Goal: Task Accomplishment & Management: Manage account settings

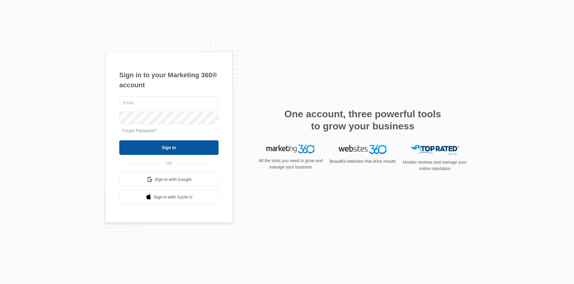
type input "[EMAIL_ADDRESS][DOMAIN_NAME]"
click at [200, 146] on input "Sign In" at bounding box center [168, 147] width 99 height 15
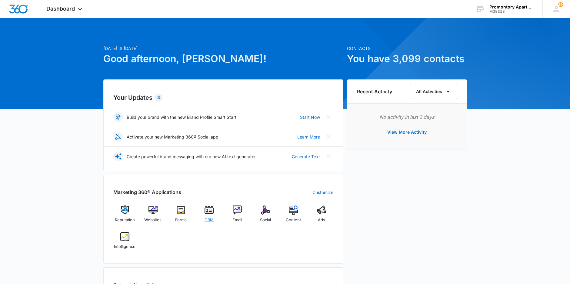
click at [209, 212] on img at bounding box center [208, 209] width 9 height 9
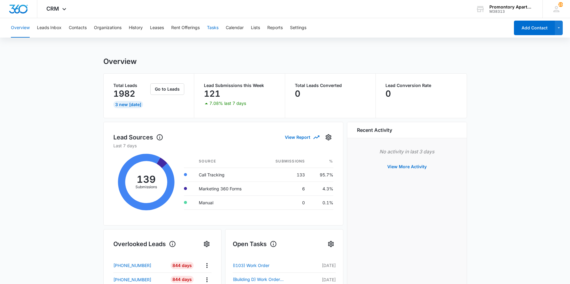
click at [209, 29] on button "Tasks" at bounding box center [213, 27] width 12 height 19
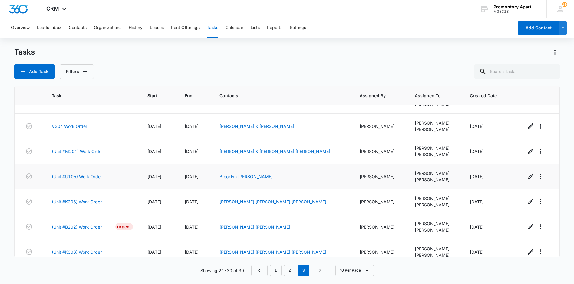
scroll to position [94, 0]
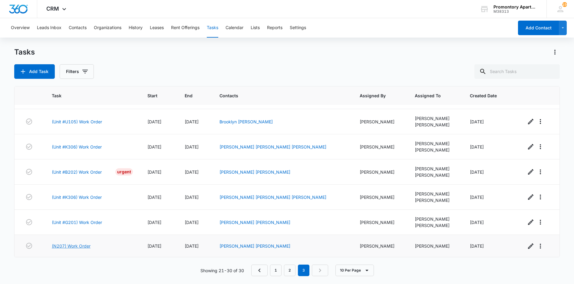
click at [85, 246] on link "(N207) Work Order" at bounding box center [71, 246] width 39 height 6
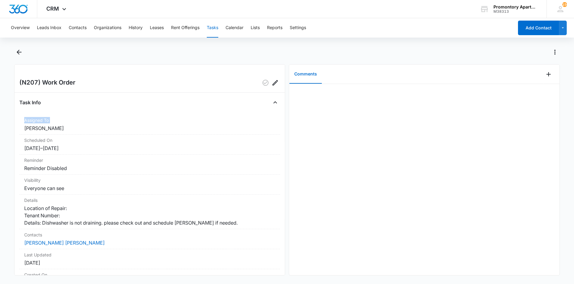
scroll to position [56, 0]
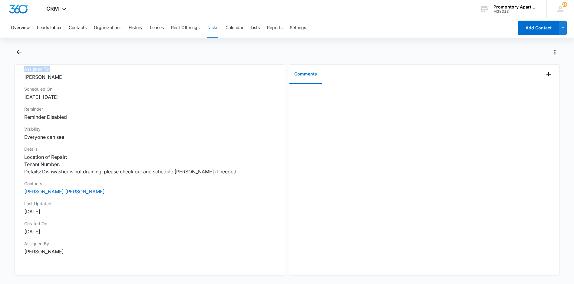
drag, startPoint x: 24, startPoint y: 127, endPoint x: 159, endPoint y: 302, distance: 221.2
click at [159, 283] on html "CRM Apps Reputation Websites Forms CRM Email Social Content Ads Intelligence Fi…" at bounding box center [287, 142] width 574 height 284
click at [348, 74] on div "Comments" at bounding box center [416, 73] width 255 height 19
